Goal: Obtain resource: Obtain resource

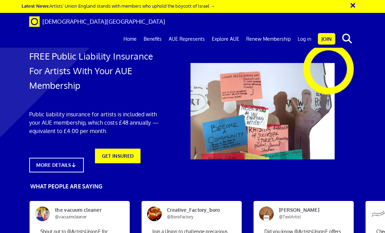
scroll to position [0, 4]
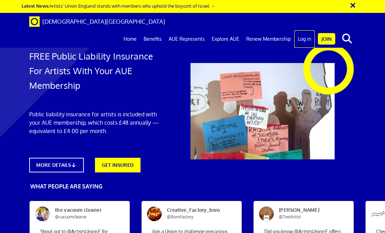
click at [304, 30] on link "Log in" at bounding box center [304, 38] width 21 height 17
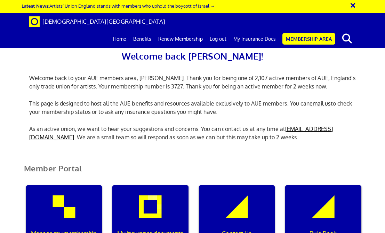
scroll to position [8, 0]
click at [308, 33] on link "Membership Area" at bounding box center [308, 38] width 53 height 11
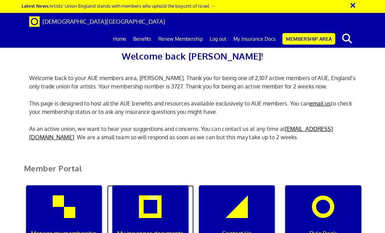
click at [145, 185] on div "My insurance documents" at bounding box center [150, 218] width 76 height 67
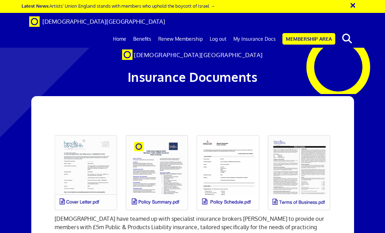
scroll to position [78, 0]
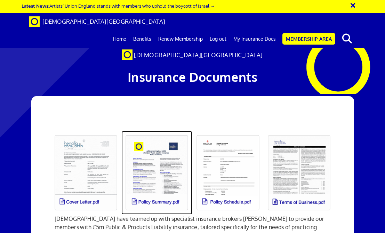
click at [148, 131] on link at bounding box center [156, 172] width 71 height 83
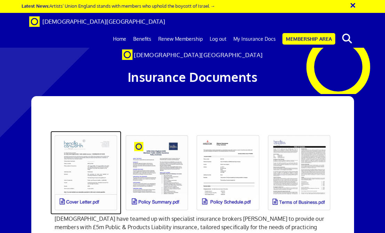
click at [79, 131] on link at bounding box center [85, 172] width 71 height 83
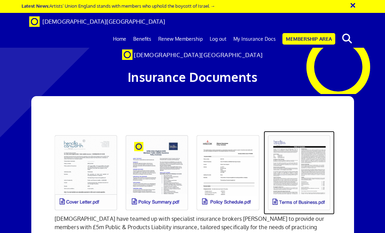
click at [288, 131] on link at bounding box center [299, 172] width 71 height 83
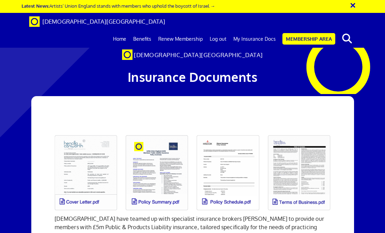
click at [212, 131] on link at bounding box center [227, 172] width 71 height 83
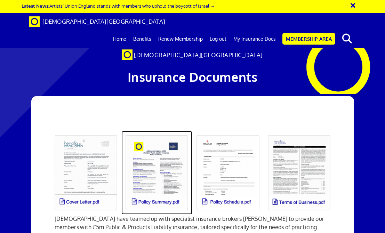
click at [145, 131] on link at bounding box center [156, 172] width 71 height 83
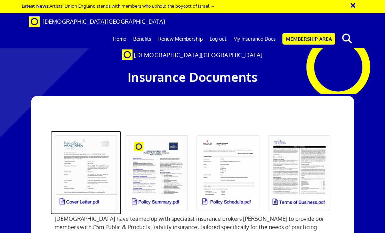
click at [75, 131] on link at bounding box center [85, 172] width 71 height 83
